Goal: Navigation & Orientation: Find specific page/section

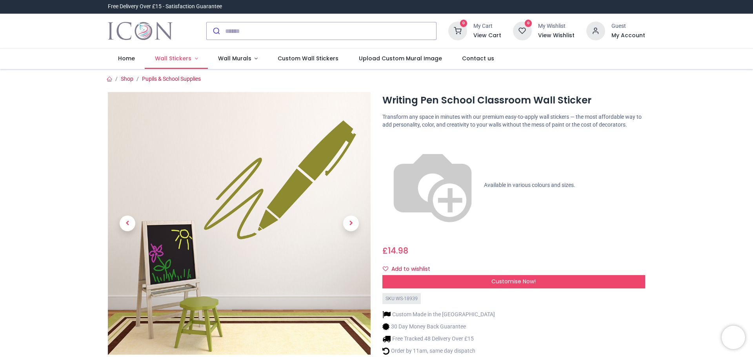
click at [195, 58] on link "Wall Stickers" at bounding box center [176, 59] width 63 height 20
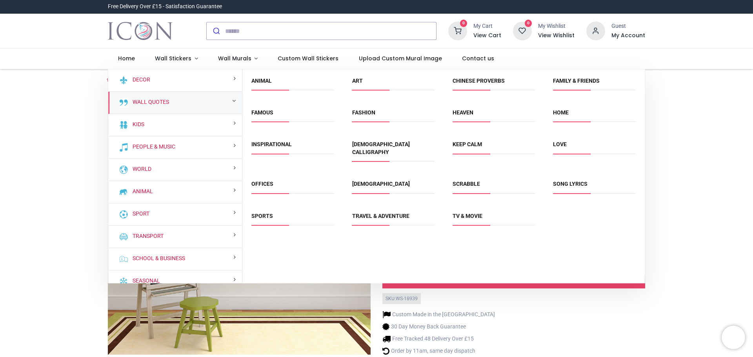
click at [221, 104] on div "Wall Quotes" at bounding box center [175, 103] width 134 height 22
click at [228, 99] on div "Wall Quotes" at bounding box center [175, 103] width 134 height 22
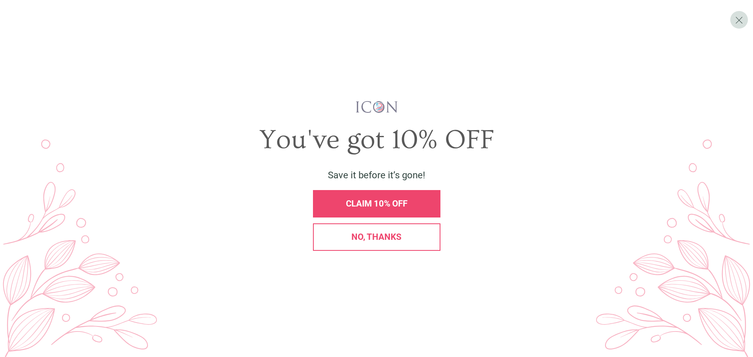
click at [398, 240] on span "No, thanks" at bounding box center [376, 237] width 50 height 10
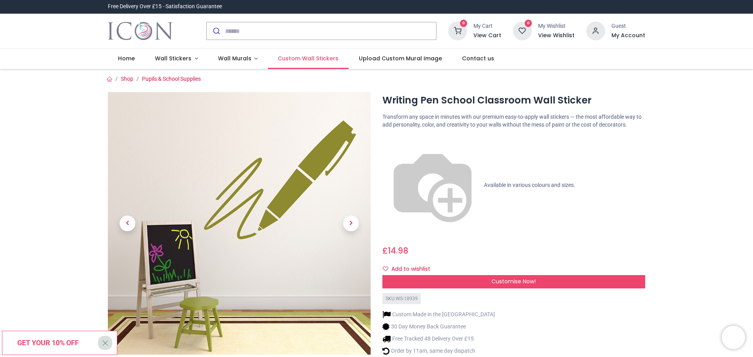
click at [293, 55] on span "Custom Wall Stickers" at bounding box center [308, 59] width 61 height 8
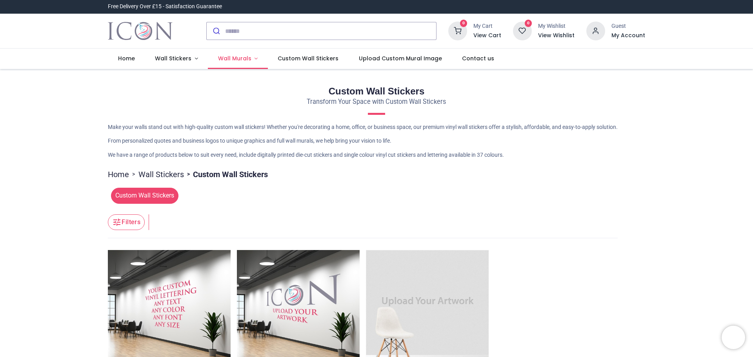
click at [229, 60] on span "Wall Murals" at bounding box center [234, 59] width 33 height 8
